Goal: Information Seeking & Learning: Learn about a topic

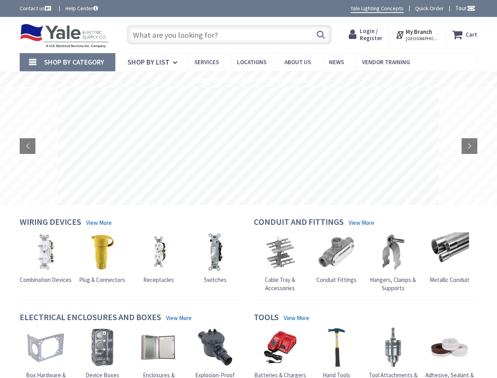
click at [249, 189] on rs-layer at bounding box center [249, 146] width 382 height 118
click at [464, 8] on span "Tour" at bounding box center [466, 7] width 20 height 7
click at [418, 35] on strong "My Branch" at bounding box center [419, 31] width 26 height 7
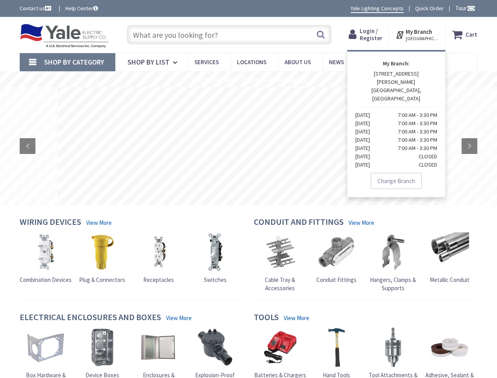
click at [67, 62] on span "Shop By Category" at bounding box center [74, 62] width 60 height 9
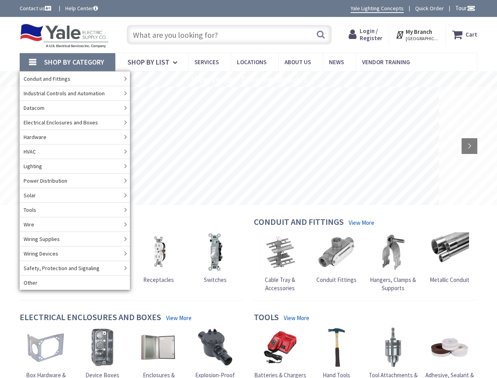
click at [249, 79] on rs-slide "View Vendor Training Modules" at bounding box center [248, 79] width 497 height 16
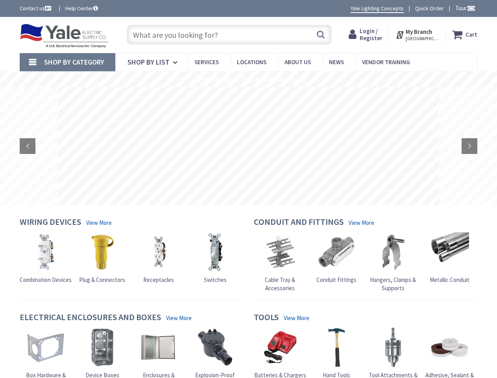
click at [249, 146] on rs-layer at bounding box center [249, 146] width 382 height 118
click at [28, 146] on rs-arrow at bounding box center [28, 146] width 16 height 16
click at [470, 146] on rs-arrow at bounding box center [470, 146] width 16 height 16
